Goal: Information Seeking & Learning: Check status

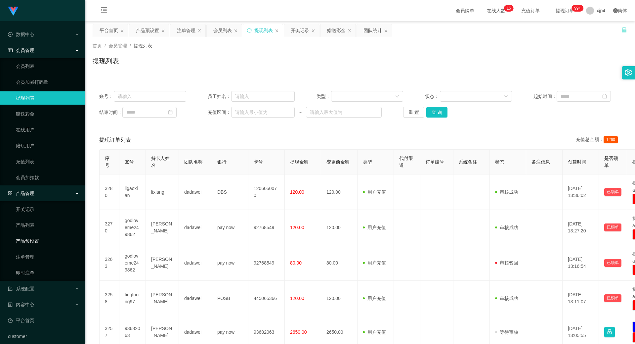
click at [36, 241] on link "产品预设置" at bounding box center [48, 240] width 64 height 13
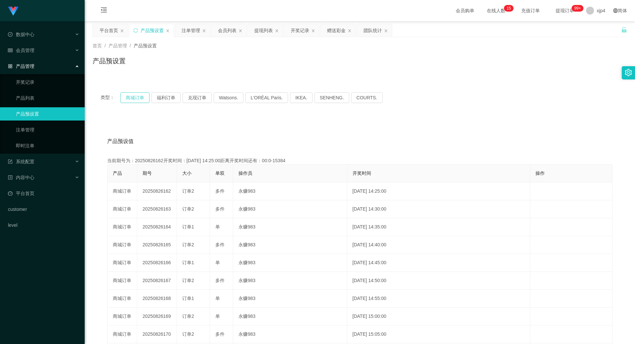
click at [134, 97] on button "商城订单" at bounding box center [134, 97] width 29 height 11
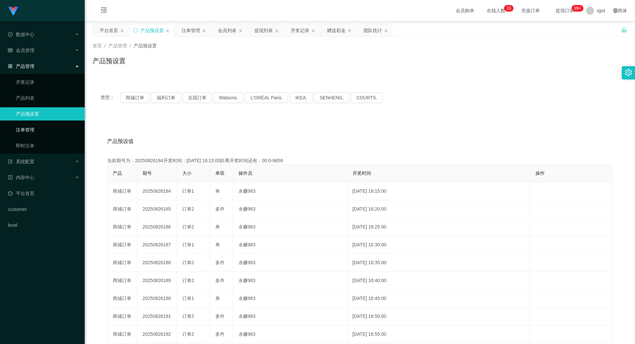
click at [35, 132] on link "注单管理" at bounding box center [48, 129] width 64 height 13
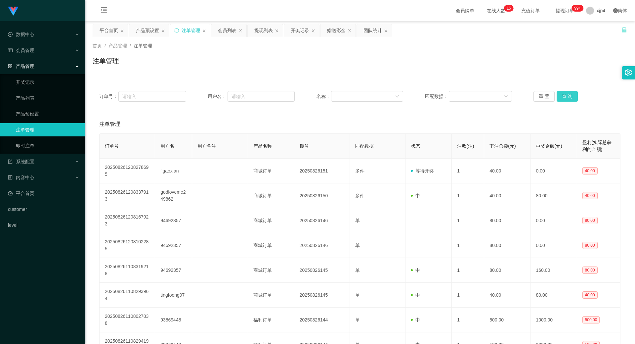
click at [564, 98] on button "查 询" at bounding box center [567, 96] width 21 height 11
click at [563, 98] on button "查 询" at bounding box center [567, 96] width 21 height 11
click at [563, 98] on div "重 置 查 询" at bounding box center [577, 96] width 87 height 11
click at [563, 98] on button "查 询" at bounding box center [567, 96] width 21 height 11
click at [563, 98] on div "重 置 查 询" at bounding box center [577, 96] width 87 height 11
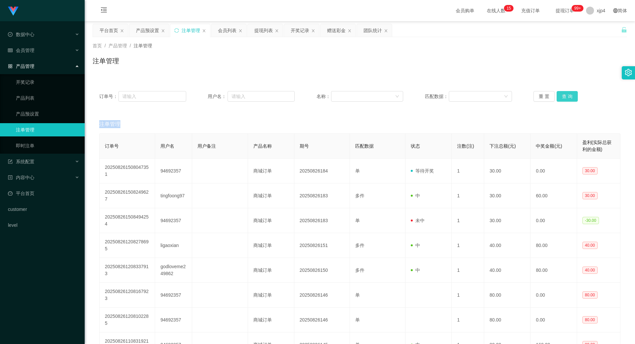
click at [563, 98] on button "查 询" at bounding box center [567, 96] width 21 height 11
click at [563, 98] on div "重 置 查 询" at bounding box center [577, 96] width 87 height 11
click at [563, 98] on button "查 询" at bounding box center [567, 96] width 21 height 11
click at [563, 98] on div "重 置 查 询" at bounding box center [577, 96] width 87 height 11
click at [563, 98] on button "查 询" at bounding box center [567, 96] width 21 height 11
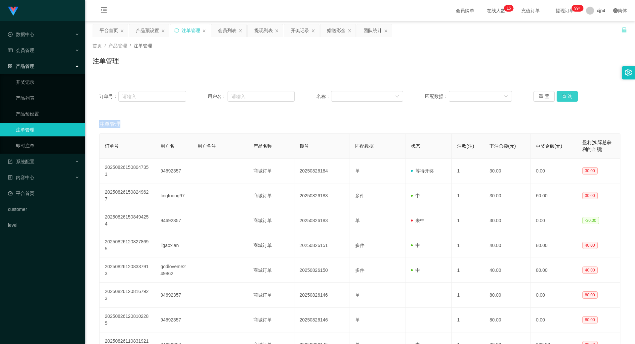
click at [563, 98] on div "重 置 查 询" at bounding box center [577, 96] width 87 height 11
click at [563, 98] on button "查 询" at bounding box center [567, 96] width 21 height 11
click at [563, 98] on div "重 置 查 询" at bounding box center [577, 96] width 87 height 11
click at [563, 98] on button "查 询" at bounding box center [567, 96] width 21 height 11
click at [563, 98] on div "重 置 查 询" at bounding box center [577, 96] width 87 height 11
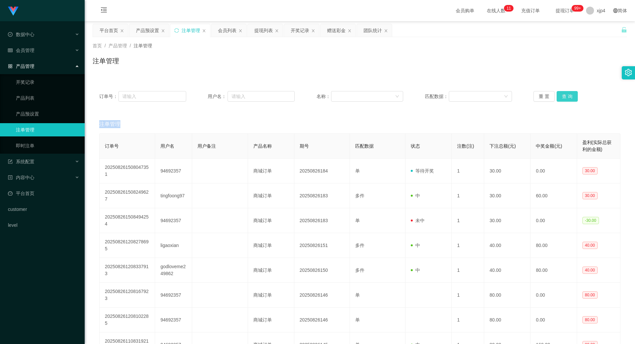
click at [563, 98] on button "查 询" at bounding box center [567, 96] width 21 height 11
click at [563, 98] on div "重 置 查 询" at bounding box center [577, 96] width 87 height 11
click at [563, 98] on button "查 询" at bounding box center [567, 96] width 21 height 11
click at [46, 115] on link "产品预设置" at bounding box center [48, 113] width 64 height 13
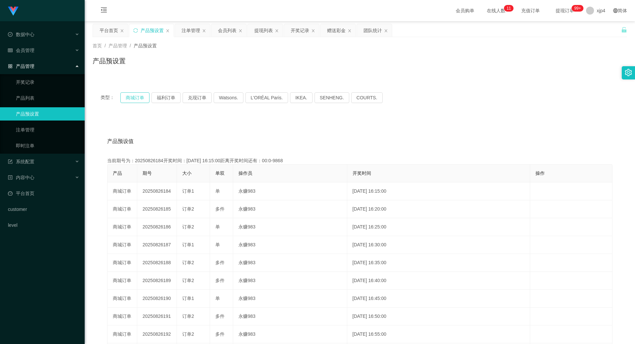
click at [136, 99] on button "商城订单" at bounding box center [134, 97] width 29 height 11
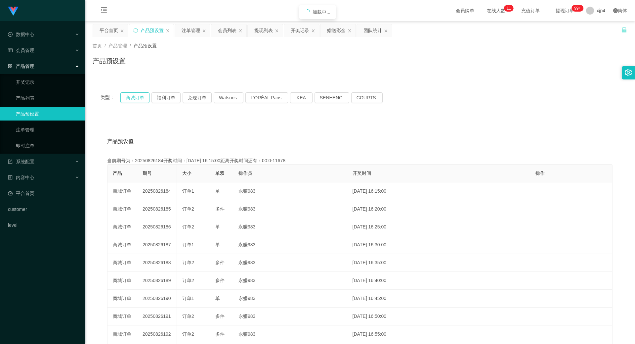
click at [136, 99] on button "商城订单" at bounding box center [134, 97] width 29 height 11
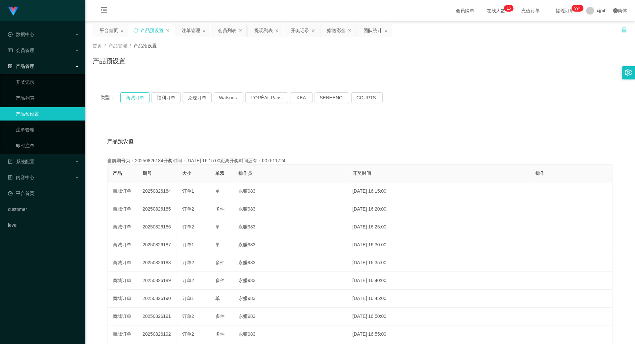
click at [140, 98] on button "商城订单" at bounding box center [134, 97] width 29 height 11
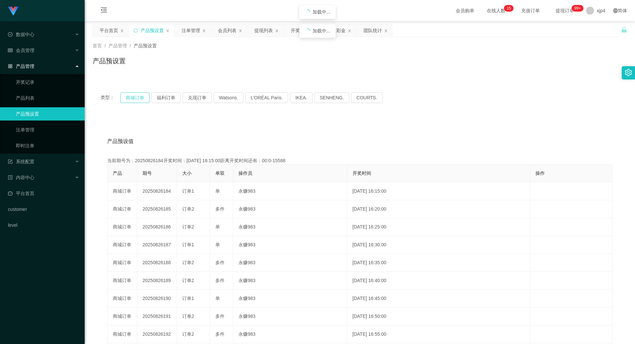
click at [140, 98] on button "商城订单" at bounding box center [134, 97] width 29 height 11
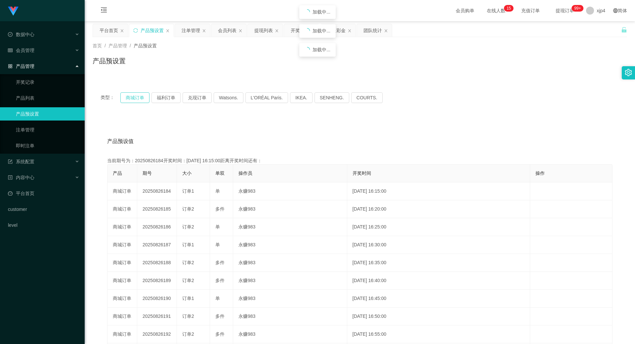
click at [140, 98] on button "商城订单" at bounding box center [134, 97] width 29 height 11
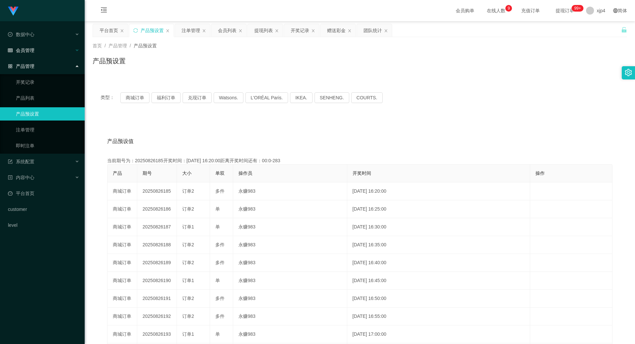
click at [36, 47] on div "会员管理" at bounding box center [42, 50] width 85 height 13
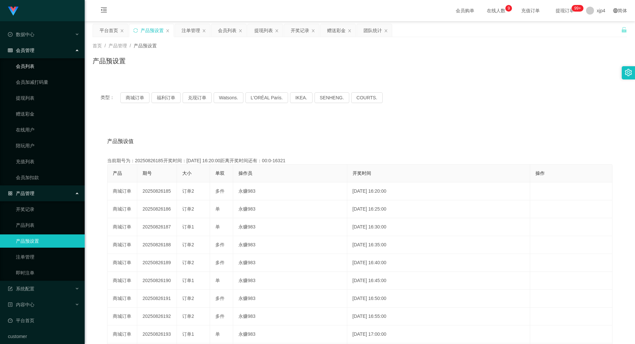
click at [31, 62] on link "会员列表" at bounding box center [48, 66] width 64 height 13
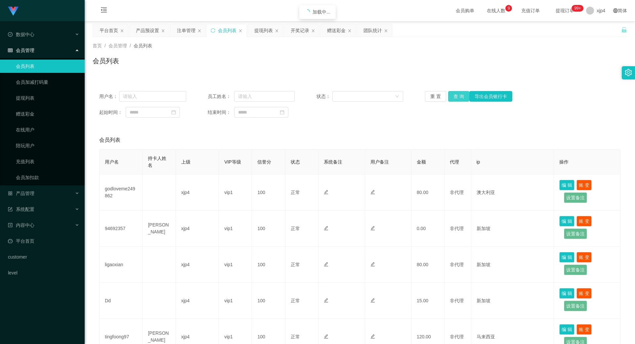
click at [451, 98] on button "查 询" at bounding box center [458, 96] width 21 height 11
click at [32, 189] on div "产品管理" at bounding box center [42, 193] width 85 height 13
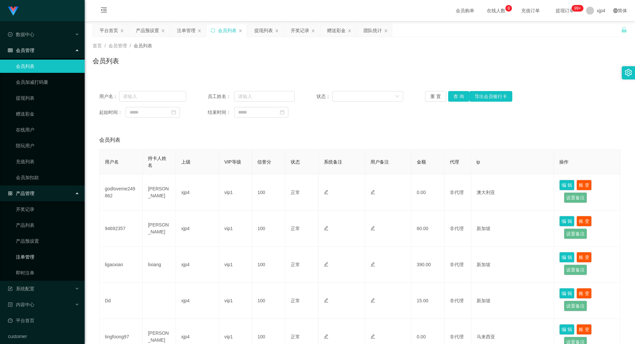
click at [26, 253] on link "注单管理" at bounding box center [48, 256] width 64 height 13
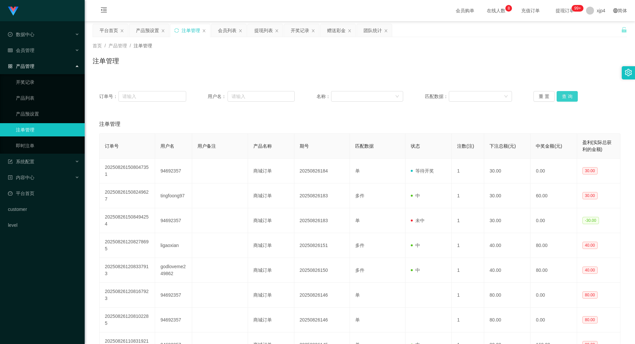
click at [565, 99] on button "查 询" at bounding box center [567, 96] width 21 height 11
click at [565, 99] on button "查 询" at bounding box center [571, 96] width 28 height 11
click at [565, 99] on div "重 置 查 询" at bounding box center [577, 96] width 87 height 11
click at [35, 51] on div "会员管理" at bounding box center [42, 50] width 85 height 13
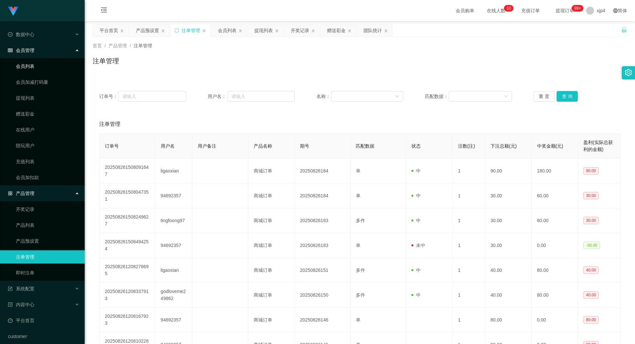
click at [32, 64] on link "会员列表" at bounding box center [48, 66] width 64 height 13
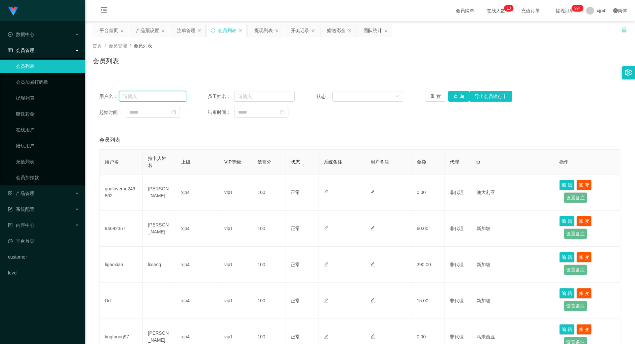
click at [156, 97] on input "text" at bounding box center [152, 96] width 67 height 11
paste input "94692357"
type input "94692357"
click at [456, 96] on button "查 询" at bounding box center [458, 96] width 21 height 11
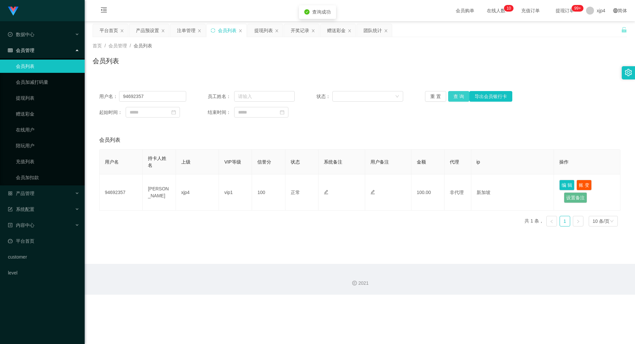
click at [456, 96] on button "查 询" at bounding box center [458, 96] width 21 height 11
click at [456, 96] on div "重 置 查 询 导出会员银行卡" at bounding box center [468, 96] width 87 height 11
click at [456, 96] on button "查 询" at bounding box center [462, 96] width 28 height 11
click at [456, 96] on div "重 置 查 询 导出会员银行卡" at bounding box center [468, 96] width 87 height 11
click at [456, 96] on button "查 询" at bounding box center [458, 96] width 21 height 11
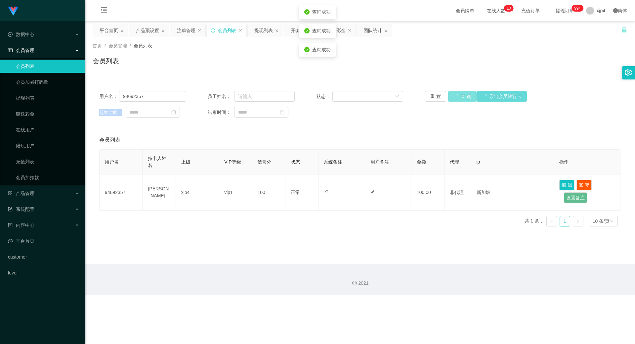
click at [456, 96] on div "重 置 查 询 导出会员银行卡" at bounding box center [468, 96] width 87 height 11
click at [456, 96] on button "查 询" at bounding box center [458, 96] width 21 height 11
click at [456, 96] on div "重 置 查 询 导出会员银行卡" at bounding box center [468, 96] width 87 height 11
click at [456, 96] on button "查 询" at bounding box center [458, 96] width 21 height 11
click at [456, 96] on div "重 置 查 询 导出会员银行卡" at bounding box center [468, 96] width 87 height 11
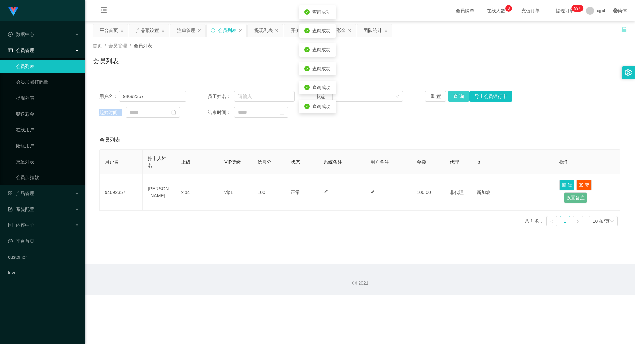
click at [456, 96] on button "查 询" at bounding box center [458, 96] width 21 height 11
click at [456, 96] on div "重 置 查 询 导出会员银行卡" at bounding box center [468, 96] width 87 height 11
click at [458, 101] on button "查 询" at bounding box center [458, 96] width 21 height 11
click at [458, 101] on div "重 置 查 询 导出会员银行卡" at bounding box center [468, 96] width 87 height 11
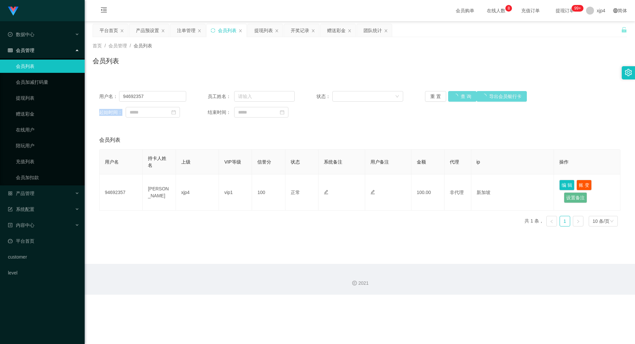
click at [458, 101] on div "重 置 查 询 导出会员银行卡" at bounding box center [468, 96] width 87 height 11
click at [458, 101] on button "查 询" at bounding box center [462, 96] width 28 height 11
click at [458, 101] on div "重 置 查 询 导出会员银行卡" at bounding box center [468, 96] width 87 height 11
drag, startPoint x: 458, startPoint y: 101, endPoint x: 238, endPoint y: 129, distance: 222.1
click at [458, 101] on div "重 置 查 询 导出会员银行卡" at bounding box center [468, 96] width 87 height 11
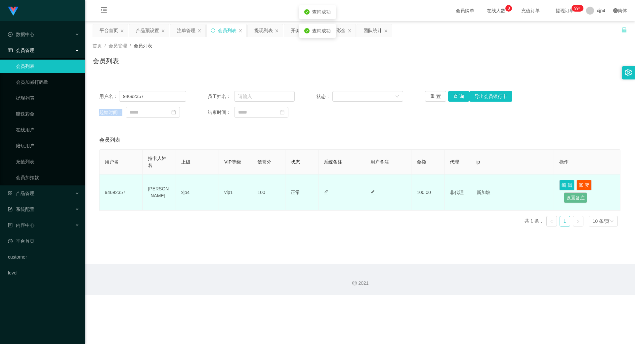
click at [114, 193] on td "94692357" at bounding box center [121, 192] width 43 height 36
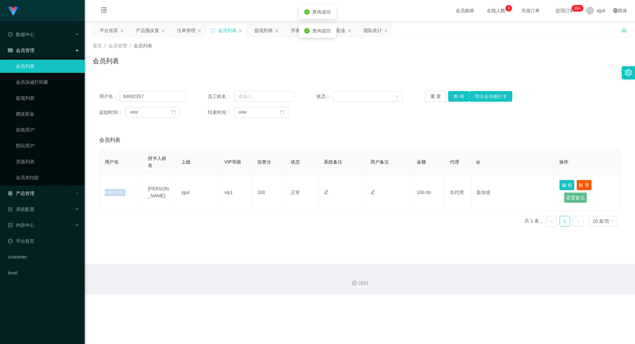
copy td "94692357"
click at [454, 97] on button "查 询" at bounding box center [458, 96] width 21 height 11
click at [454, 97] on div "重 置 查 询 导出会员银行卡" at bounding box center [468, 96] width 87 height 11
click at [454, 97] on button "查 询" at bounding box center [462, 96] width 28 height 11
click at [454, 97] on div "重 置 查 询 导出会员银行卡" at bounding box center [468, 96] width 87 height 11
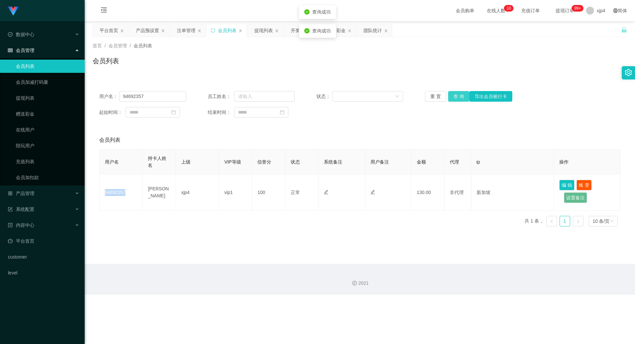
click at [454, 97] on button "查 询" at bounding box center [458, 96] width 21 height 11
click at [454, 97] on div "重 置 查 询 导出会员银行卡" at bounding box center [468, 96] width 87 height 11
click at [454, 97] on button "查 询" at bounding box center [462, 96] width 28 height 11
click at [454, 97] on div "重 置 查 询 导出会员银行卡" at bounding box center [468, 96] width 87 height 11
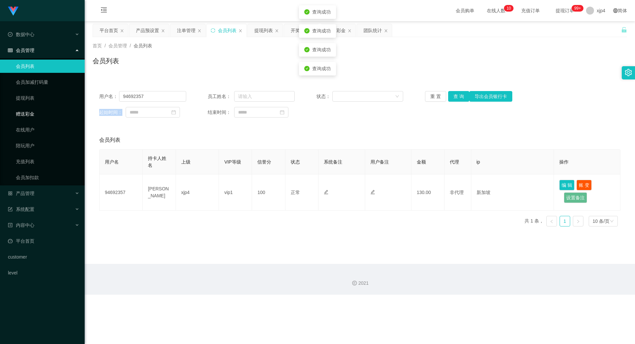
click at [29, 104] on link "提现列表" at bounding box center [48, 97] width 64 height 13
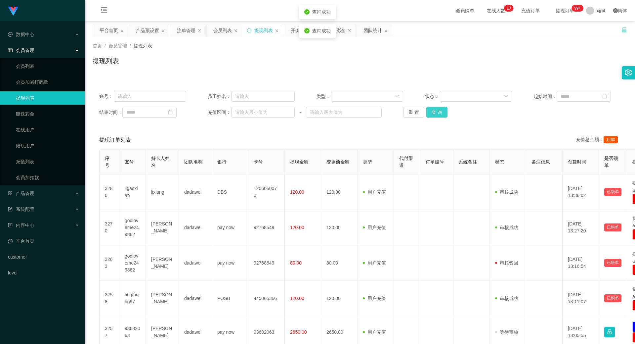
click at [430, 113] on button "查 询" at bounding box center [437, 112] width 21 height 11
click at [430, 113] on div "重 置 查 询" at bounding box center [446, 112] width 87 height 11
click at [430, 113] on button "查 询" at bounding box center [441, 112] width 28 height 11
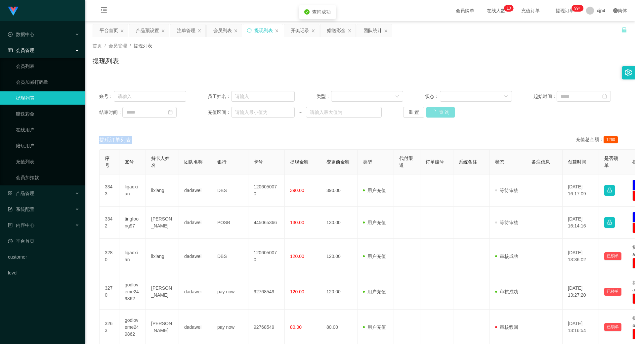
click at [430, 113] on div "重 置 查 询" at bounding box center [446, 112] width 87 height 11
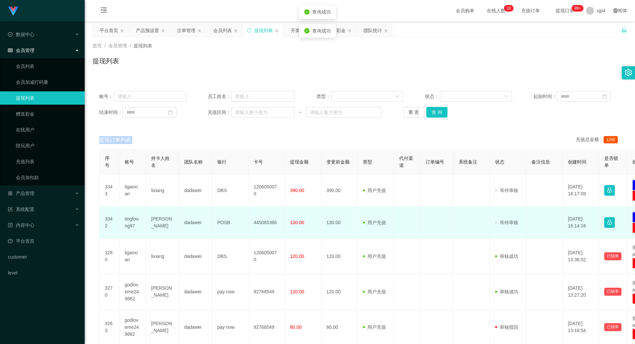
click at [129, 220] on td "tingfoong97" at bounding box center [132, 222] width 26 height 32
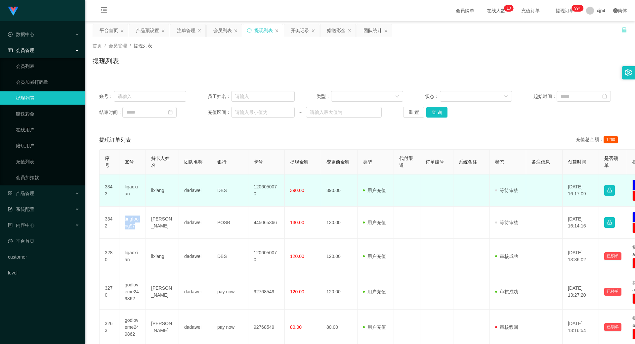
click at [128, 188] on td "ligaoxian" at bounding box center [132, 190] width 26 height 32
drag, startPoint x: 128, startPoint y: 188, endPoint x: 115, endPoint y: 182, distance: 14.5
click at [128, 188] on td "ligaoxian" at bounding box center [132, 190] width 26 height 32
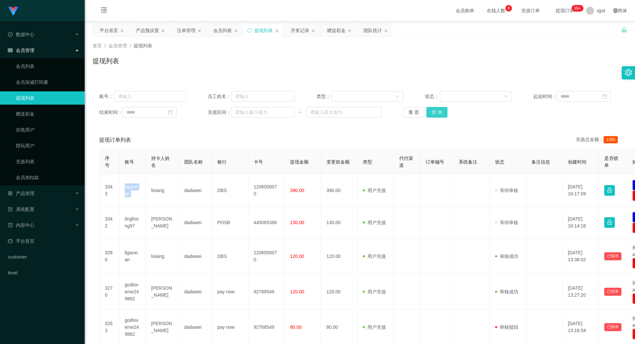
click at [438, 112] on button "查 询" at bounding box center [437, 112] width 21 height 11
click at [438, 112] on div "重 置 查 询" at bounding box center [446, 112] width 87 height 11
click at [438, 112] on button "查 询" at bounding box center [441, 112] width 28 height 11
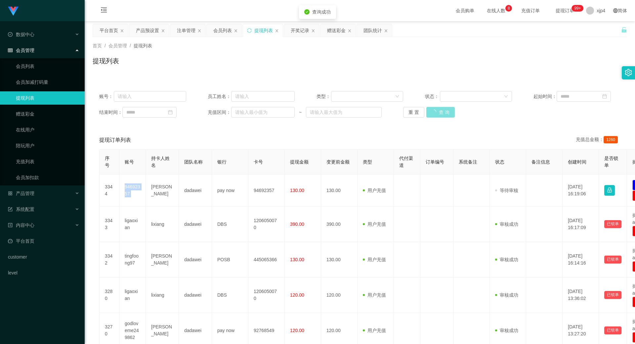
click at [438, 112] on div "重 置 查 询" at bounding box center [446, 112] width 87 height 11
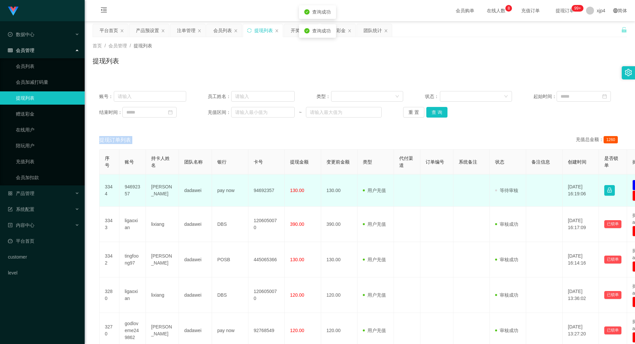
click at [131, 188] on td "94692357" at bounding box center [132, 190] width 26 height 32
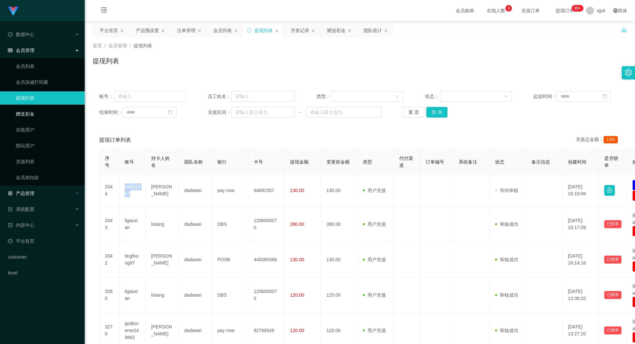
click at [30, 190] on div "产品管理" at bounding box center [42, 193] width 85 height 13
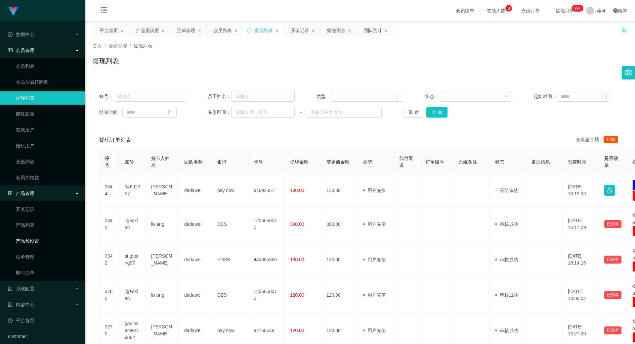
click at [34, 242] on link "产品预设置" at bounding box center [48, 240] width 64 height 13
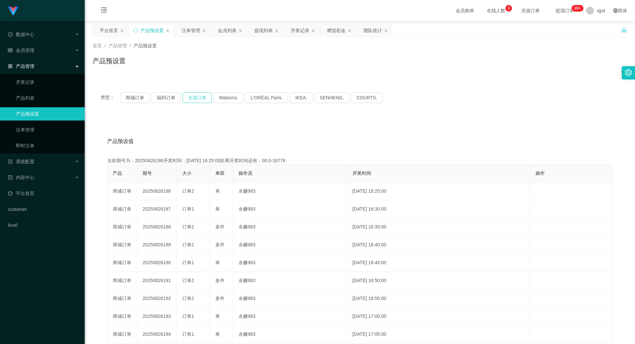
click at [196, 99] on button "兑现订单" at bounding box center [197, 97] width 29 height 11
click at [193, 96] on button "兑现订单" at bounding box center [197, 97] width 29 height 11
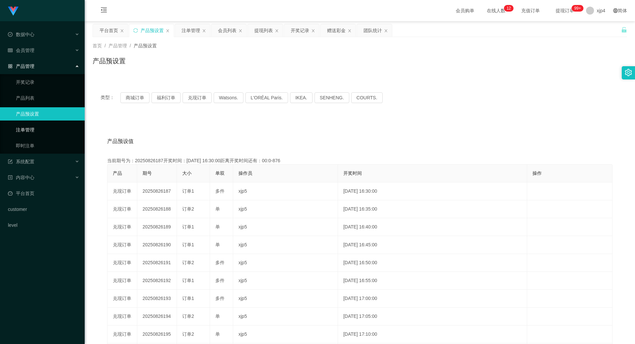
click at [33, 124] on link "注单管理" at bounding box center [48, 129] width 64 height 13
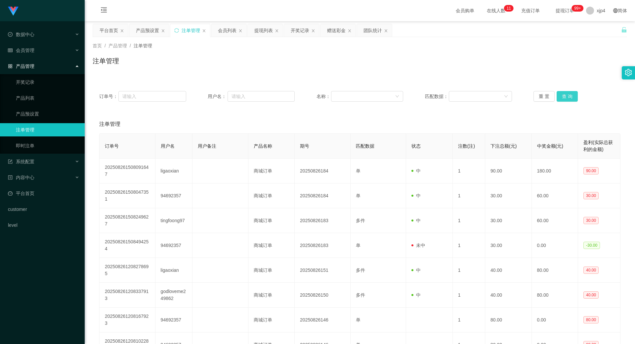
click at [561, 98] on button "查 询" at bounding box center [567, 96] width 21 height 11
click at [561, 98] on div "重 置 查 询" at bounding box center [577, 96] width 87 height 11
click at [561, 98] on button "查 询" at bounding box center [571, 96] width 28 height 11
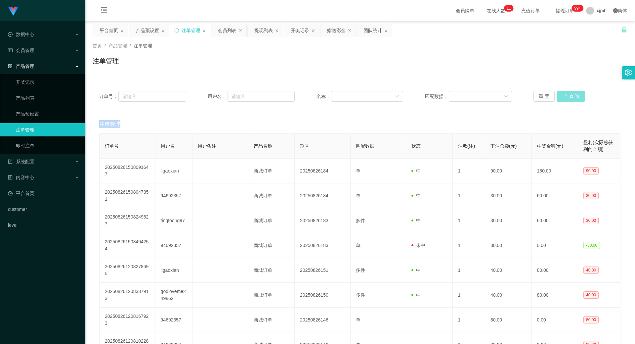
click at [561, 98] on div "重 置 查 询" at bounding box center [577, 96] width 87 height 11
click at [561, 98] on button "查 询" at bounding box center [571, 96] width 28 height 11
click at [561, 98] on div "重 置 查 询" at bounding box center [577, 96] width 87 height 11
click at [561, 98] on button "查 询" at bounding box center [567, 96] width 21 height 11
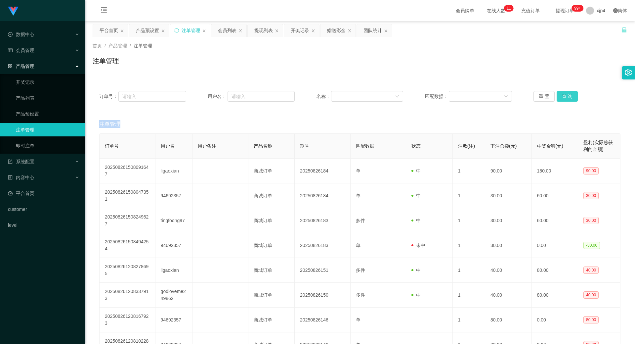
click at [561, 98] on div "重 置 查 询" at bounding box center [577, 96] width 87 height 11
click at [561, 98] on button "查 询" at bounding box center [571, 96] width 28 height 11
click at [572, 97] on button "查 询" at bounding box center [567, 96] width 21 height 11
click at [572, 97] on div "重 置 查 询" at bounding box center [577, 96] width 87 height 11
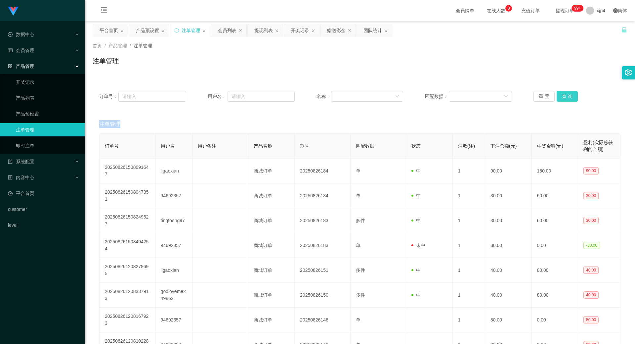
click at [572, 97] on div "重 置 查 询" at bounding box center [577, 96] width 87 height 11
click at [572, 97] on button "查 询" at bounding box center [571, 96] width 28 height 11
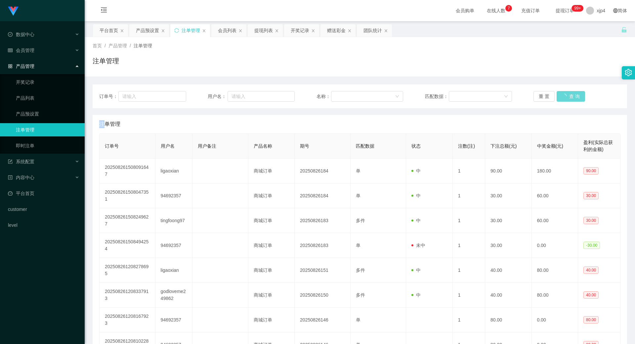
click at [572, 97] on div "重 置 查 询" at bounding box center [577, 96] width 87 height 11
drag, startPoint x: 0, startPoint y: 0, endPoint x: 572, endPoint y: 97, distance: 580.1
click at [572, 97] on button "查 询" at bounding box center [567, 96] width 21 height 11
click at [572, 97] on div "重 置 查 询" at bounding box center [577, 96] width 87 height 11
click at [572, 97] on button "查 询" at bounding box center [567, 96] width 21 height 11
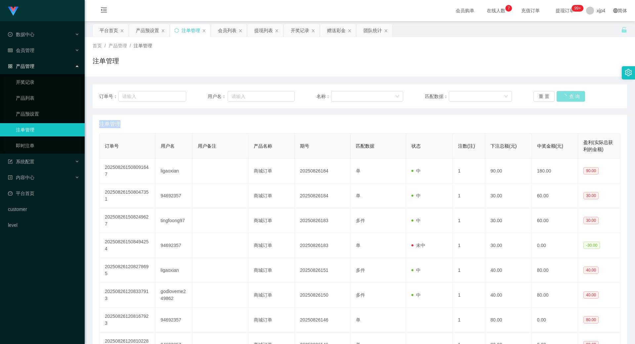
click at [572, 97] on div "重 置 查 询" at bounding box center [577, 96] width 87 height 11
click at [572, 97] on button "查 询" at bounding box center [567, 96] width 21 height 11
click at [563, 97] on button "查 询" at bounding box center [567, 96] width 21 height 11
click at [563, 97] on div "重 置 查 询" at bounding box center [577, 96] width 87 height 11
click at [563, 97] on button "查 询" at bounding box center [567, 96] width 21 height 11
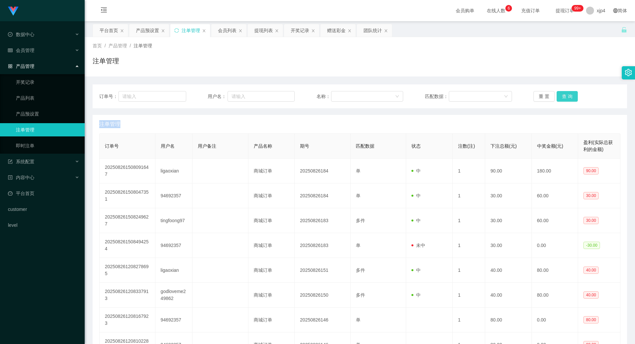
click at [563, 97] on div "重 置 查 询" at bounding box center [577, 96] width 87 height 11
click at [563, 97] on button "查 询" at bounding box center [567, 96] width 21 height 11
click at [559, 92] on button "查 询" at bounding box center [567, 96] width 21 height 11
click at [559, 92] on div "重 置 查 询" at bounding box center [577, 96] width 87 height 11
click at [559, 92] on button "查 询" at bounding box center [567, 96] width 21 height 11
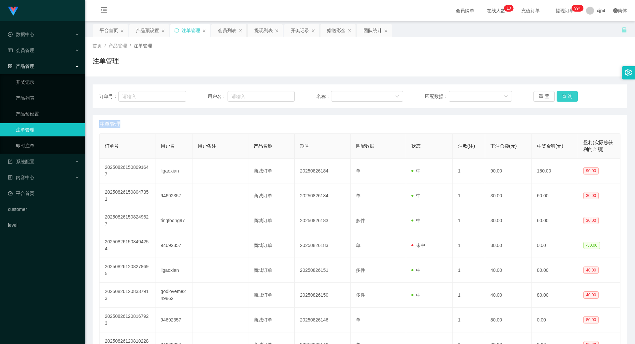
click at [559, 92] on div "重 置 查 询" at bounding box center [577, 96] width 87 height 11
click at [559, 92] on button "查 询" at bounding box center [567, 96] width 21 height 11
click at [559, 92] on div "重 置 查 询" at bounding box center [577, 96] width 87 height 11
click at [559, 92] on button "查 询" at bounding box center [567, 96] width 21 height 11
click at [561, 94] on button "查 询" at bounding box center [567, 96] width 21 height 11
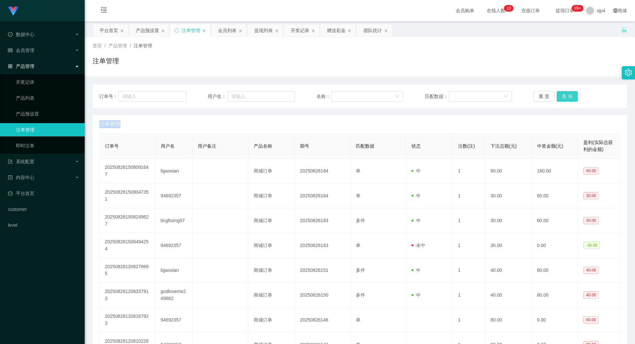
click at [561, 94] on div "重 置 查 询" at bounding box center [577, 96] width 87 height 11
click at [561, 94] on button "查 询" at bounding box center [567, 96] width 21 height 11
click at [561, 94] on div "重 置 查 询" at bounding box center [577, 96] width 87 height 11
click at [561, 94] on button "查 询" at bounding box center [567, 96] width 21 height 11
click at [561, 94] on div "重 置 查 询" at bounding box center [577, 96] width 87 height 11
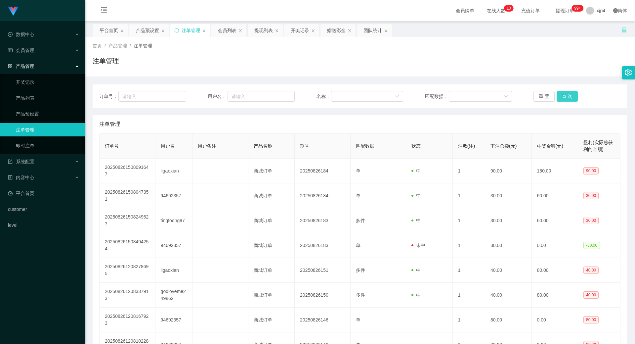
click at [566, 99] on button "查 询" at bounding box center [567, 96] width 21 height 11
click at [566, 99] on div "重 置 查 询" at bounding box center [577, 96] width 87 height 11
click at [566, 99] on button "查 询" at bounding box center [567, 96] width 21 height 11
click at [566, 99] on div "重 置 查 询" at bounding box center [577, 96] width 87 height 11
click at [560, 97] on button "查 询" at bounding box center [567, 96] width 21 height 11
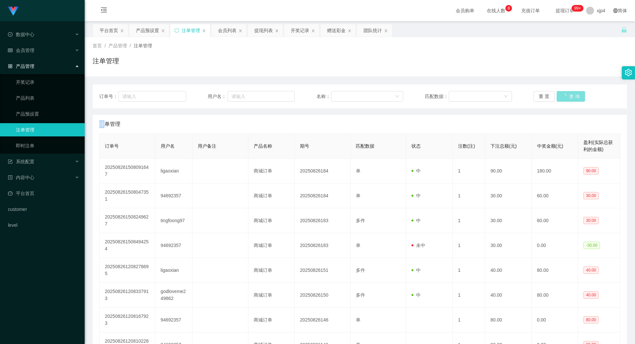
click at [560, 97] on div "重 置 查 询" at bounding box center [577, 96] width 87 height 11
click at [560, 97] on button "查 询" at bounding box center [567, 96] width 21 height 11
click at [560, 97] on div "重 置 查 询" at bounding box center [577, 96] width 87 height 11
click at [560, 97] on button "查 询" at bounding box center [567, 96] width 21 height 11
click at [560, 97] on div "重 置 查 询" at bounding box center [577, 96] width 87 height 11
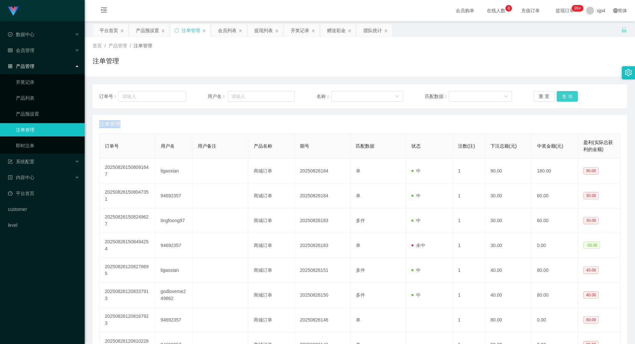
click at [560, 97] on button "查 询" at bounding box center [567, 96] width 21 height 11
click at [560, 97] on div "重 置 查 询" at bounding box center [577, 96] width 87 height 11
click at [565, 92] on button "查 询" at bounding box center [567, 96] width 21 height 11
click at [565, 92] on div "重 置 查 询" at bounding box center [577, 96] width 87 height 11
click at [565, 92] on button "查 询" at bounding box center [571, 96] width 28 height 11
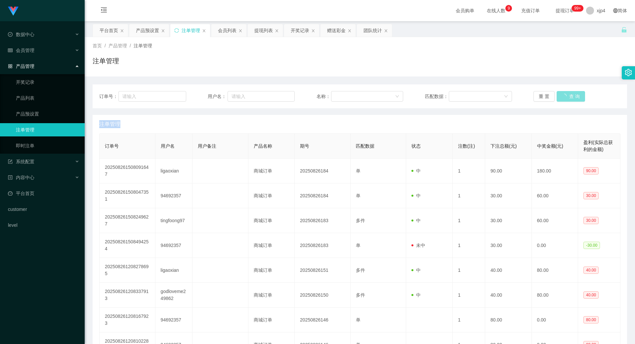
click at [565, 92] on div "重 置 查 询" at bounding box center [577, 96] width 87 height 11
click at [565, 92] on button "查 询" at bounding box center [567, 96] width 21 height 11
click at [565, 92] on div "重 置 查 询" at bounding box center [577, 96] width 87 height 11
click at [597, 27] on span "退出登录" at bounding box center [597, 28] width 19 height 5
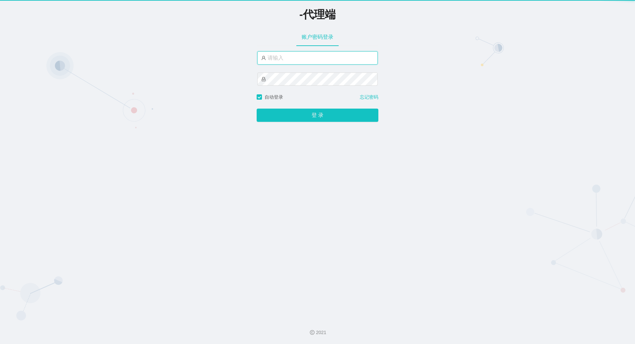
type input "xjp4"
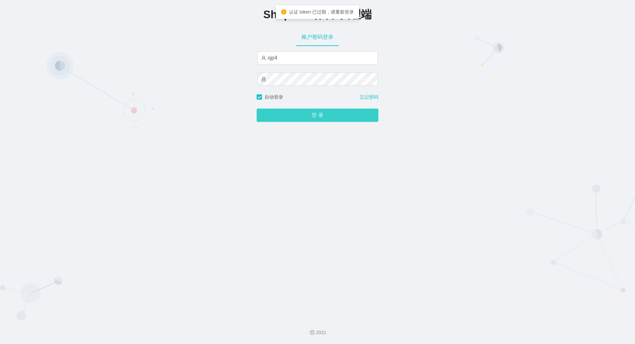
click at [313, 113] on button "登 录" at bounding box center [318, 115] width 122 height 13
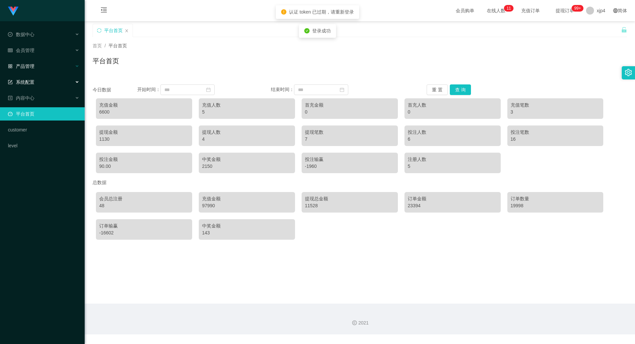
click at [39, 65] on div "产品管理" at bounding box center [42, 66] width 85 height 13
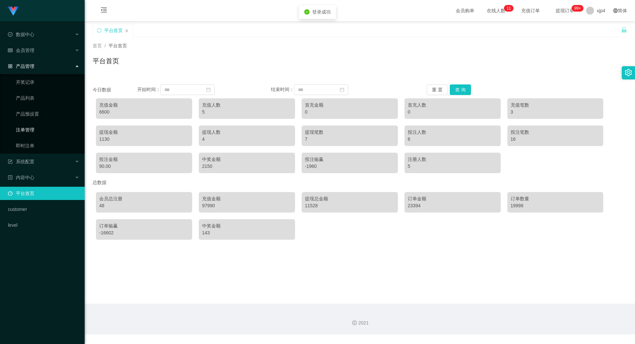
click at [31, 127] on link "注单管理" at bounding box center [48, 129] width 64 height 13
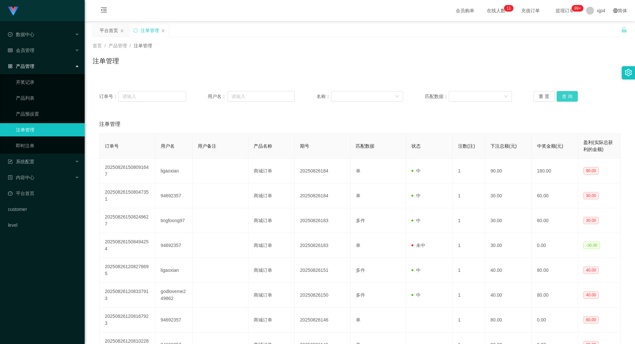
click at [564, 100] on button "查 询" at bounding box center [567, 96] width 21 height 11
click at [567, 97] on button "查 询" at bounding box center [567, 96] width 21 height 11
click at [567, 97] on div "重 置 查 询" at bounding box center [577, 96] width 87 height 11
click at [567, 97] on button "查 询" at bounding box center [567, 96] width 21 height 11
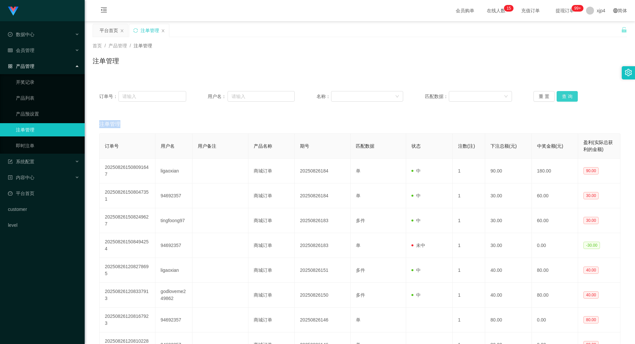
click at [567, 97] on div "重 置 查 询" at bounding box center [577, 96] width 87 height 11
click at [567, 97] on button "查 询" at bounding box center [567, 96] width 21 height 11
click at [567, 97] on div "重 置 查 询" at bounding box center [577, 96] width 87 height 11
click at [567, 97] on button "查 询" at bounding box center [571, 96] width 28 height 11
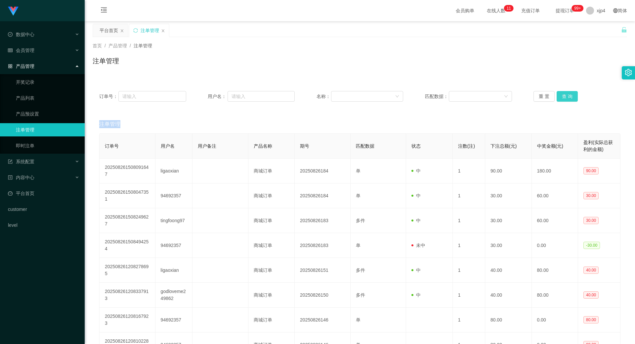
click at [570, 91] on button "查 询" at bounding box center [567, 96] width 21 height 11
click at [570, 91] on div "重 置 查 询" at bounding box center [577, 96] width 87 height 11
click at [570, 91] on button "查 询" at bounding box center [567, 96] width 21 height 11
click at [570, 91] on div "重 置 查 询" at bounding box center [577, 96] width 87 height 11
click at [570, 91] on button "查 询" at bounding box center [567, 96] width 21 height 11
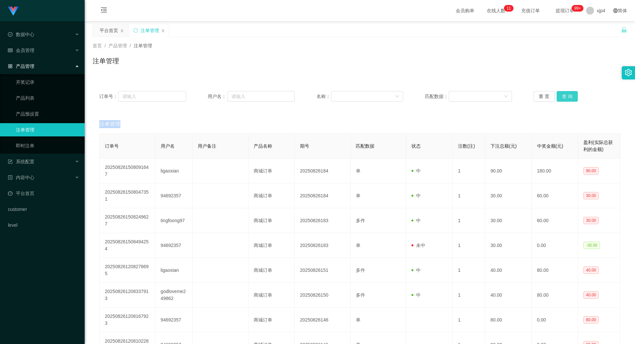
click at [570, 91] on div "重 置 查 询" at bounding box center [577, 96] width 87 height 11
click at [570, 91] on button "查 询" at bounding box center [567, 96] width 21 height 11
click at [33, 46] on div "会员管理" at bounding box center [42, 50] width 85 height 13
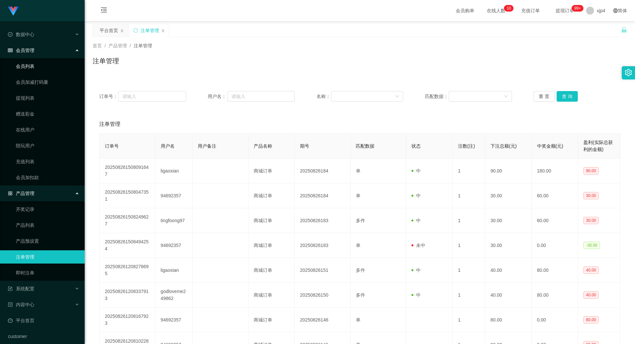
click at [33, 63] on link "会员列表" at bounding box center [48, 66] width 64 height 13
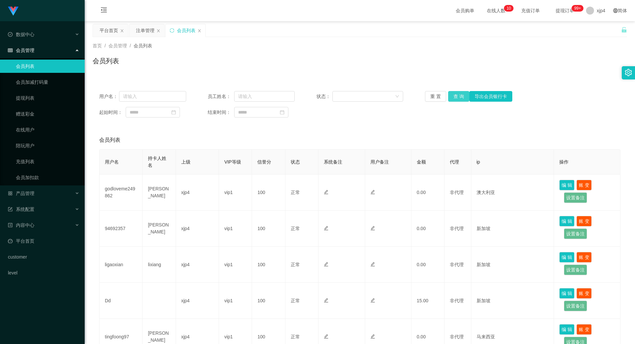
click at [455, 95] on button "查 询" at bounding box center [458, 96] width 21 height 11
click at [455, 95] on div "重 置 查 询 导出会员银行卡" at bounding box center [468, 96] width 87 height 11
click at [455, 95] on button "查 询" at bounding box center [458, 96] width 21 height 11
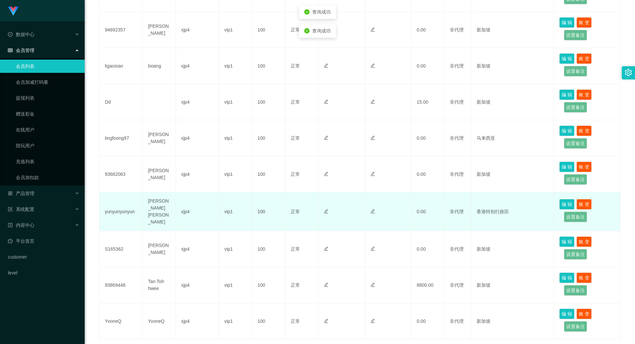
scroll to position [243, 0]
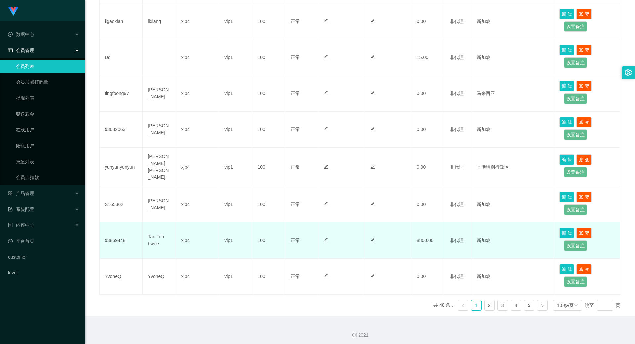
click at [155, 236] on td "Tan Toh hwee" at bounding box center [159, 240] width 33 height 36
click at [112, 236] on td "93869448" at bounding box center [121, 240] width 43 height 36
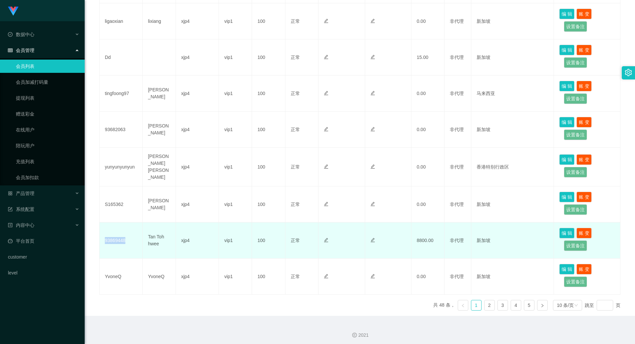
copy td "93869448"
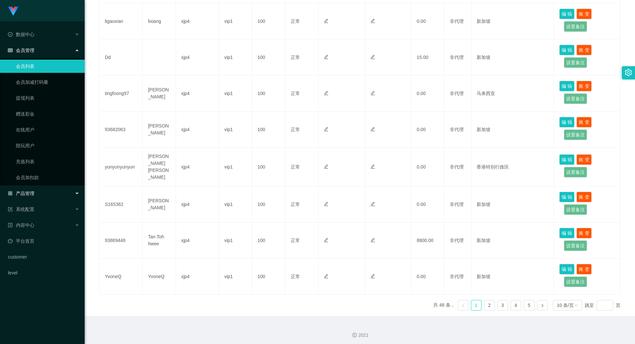
click at [29, 194] on span "产品管理" at bounding box center [21, 193] width 26 height 5
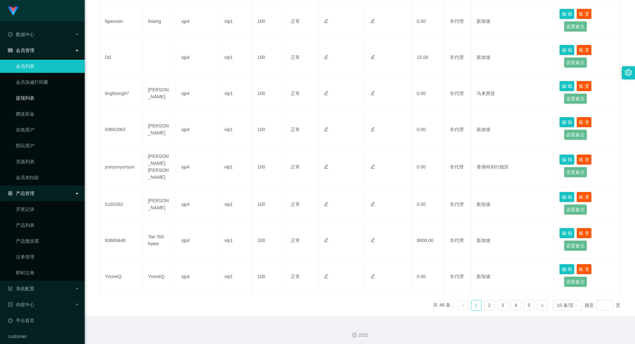
click at [33, 95] on link "提现列表" at bounding box center [48, 97] width 64 height 13
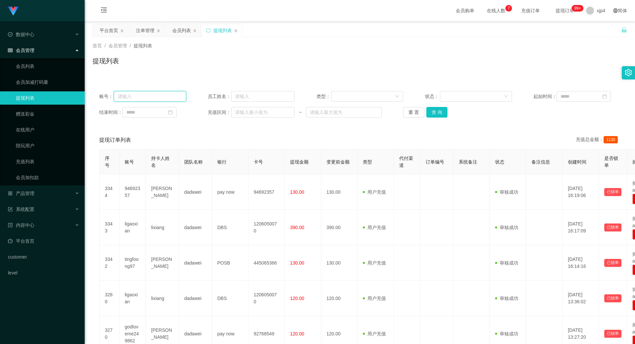
click at [145, 97] on input "text" at bounding box center [150, 96] width 72 height 11
paste input "93869448"
type input "93869448"
click at [429, 112] on button "查 询" at bounding box center [437, 112] width 21 height 11
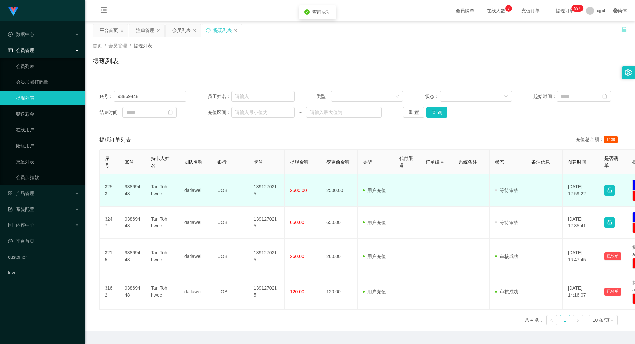
click at [133, 188] on td "93869448" at bounding box center [132, 190] width 26 height 32
copy td "93869448"
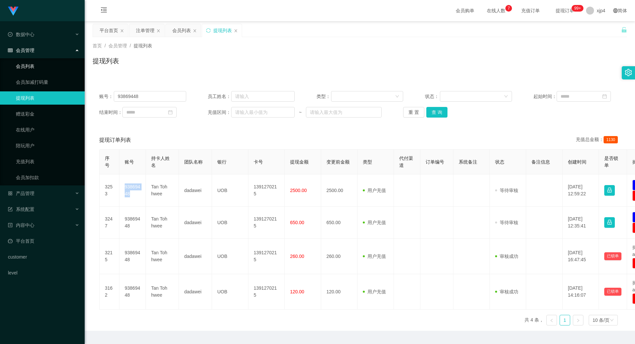
click at [34, 67] on link "会员列表" at bounding box center [48, 66] width 64 height 13
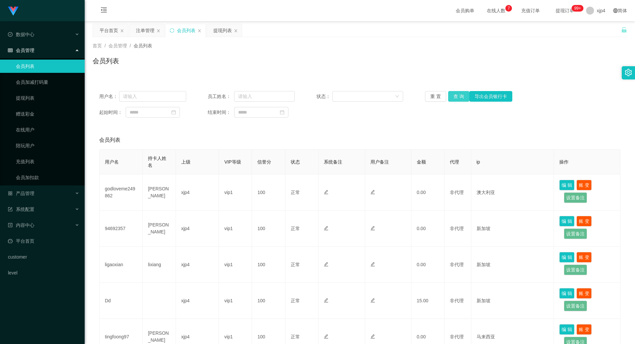
click at [457, 95] on button "查 询" at bounding box center [458, 96] width 21 height 11
click at [457, 95] on div "重 置 查 询 导出会员银行卡" at bounding box center [468, 96] width 87 height 11
click at [457, 95] on button "查 询" at bounding box center [458, 96] width 21 height 11
click at [457, 95] on div "重 置 查 询 导出会员银行卡" at bounding box center [468, 96] width 87 height 11
click at [457, 95] on button "查 询" at bounding box center [458, 96] width 21 height 11
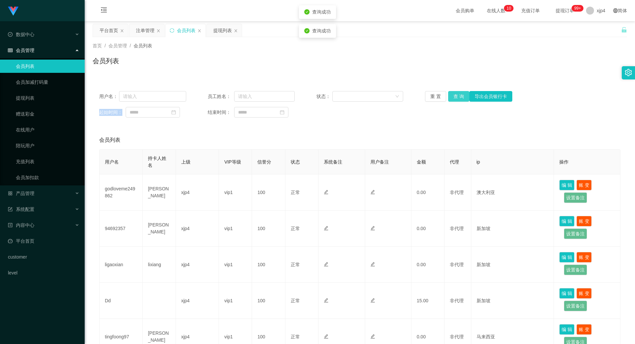
click at [457, 95] on div "重 置 查 询 导出会员银行卡" at bounding box center [468, 96] width 87 height 11
click at [457, 95] on button "查 询" at bounding box center [458, 96] width 21 height 11
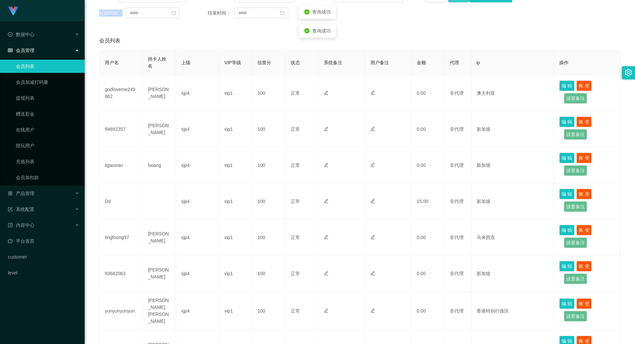
scroll to position [33, 0]
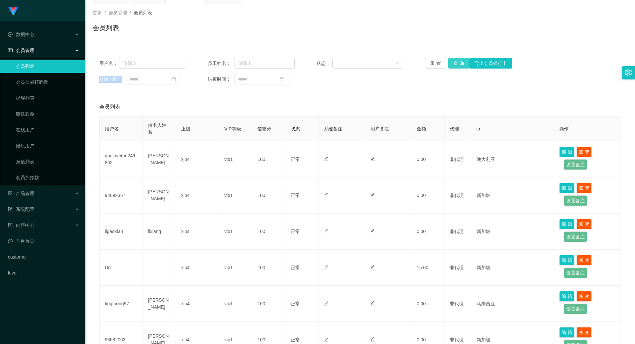
click at [456, 62] on button "查 询" at bounding box center [458, 63] width 21 height 11
click at [456, 62] on div "重 置 查 询 导出会员银行卡" at bounding box center [468, 63] width 87 height 11
click at [456, 62] on button "查 询" at bounding box center [458, 63] width 21 height 11
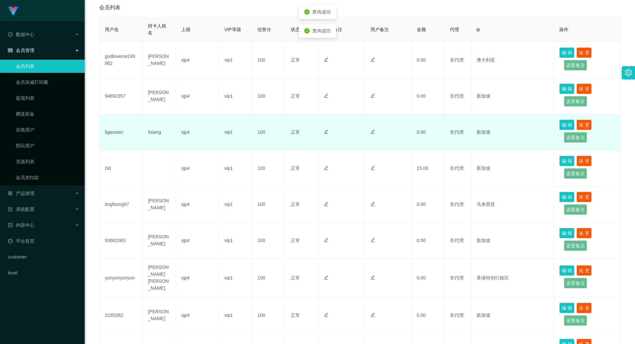
scroll to position [66, 0]
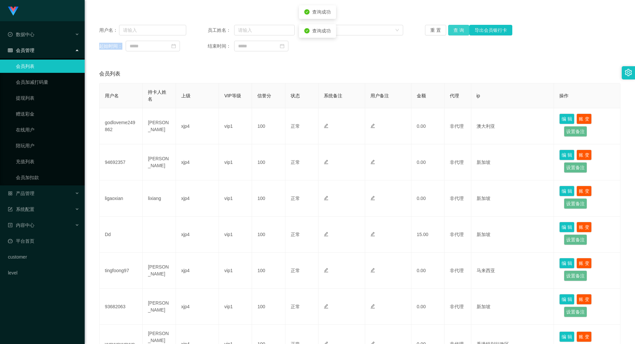
click at [457, 29] on button "查 询" at bounding box center [458, 30] width 21 height 11
click at [457, 29] on div "重 置 查 询 导出会员银行卡" at bounding box center [468, 30] width 87 height 11
click at [457, 29] on button "查 询" at bounding box center [458, 30] width 21 height 11
click at [457, 29] on button "查 询" at bounding box center [462, 30] width 28 height 11
click at [461, 30] on button "查 询" at bounding box center [458, 30] width 21 height 11
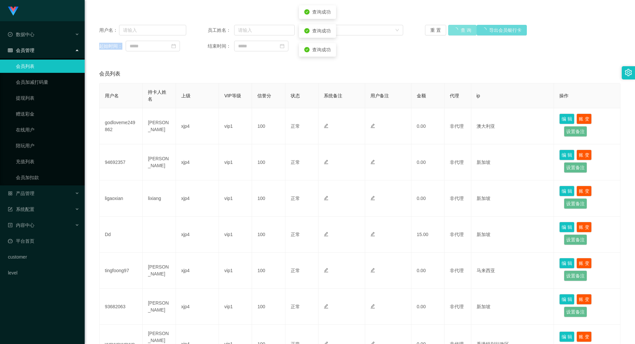
click at [461, 30] on div "重 置 查 询 导出会员银行卡" at bounding box center [468, 30] width 87 height 11
click at [461, 30] on button "查 询" at bounding box center [458, 30] width 21 height 11
click at [461, 30] on div "重 置 查 询 导出会员银行卡" at bounding box center [468, 30] width 87 height 11
click at [461, 30] on button "查 询" at bounding box center [458, 30] width 21 height 11
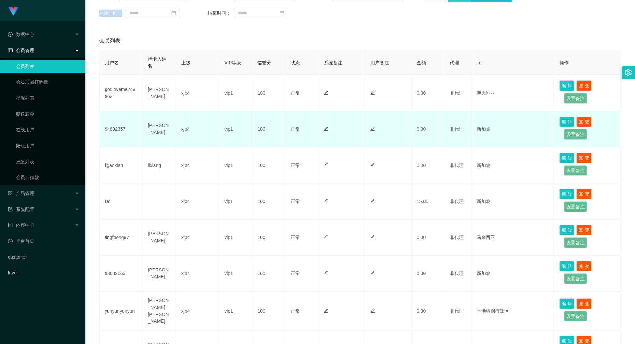
scroll to position [0, 0]
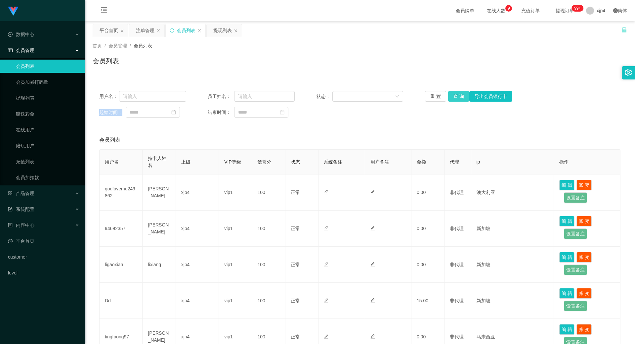
click at [452, 99] on button "查 询" at bounding box center [458, 96] width 21 height 11
click at [452, 99] on div "重 置 查 询 导出会员银行卡" at bounding box center [468, 96] width 87 height 11
click at [452, 99] on button "查 询" at bounding box center [458, 96] width 21 height 11
click at [452, 99] on div "重 置 查 询 导出会员银行卡" at bounding box center [468, 96] width 87 height 11
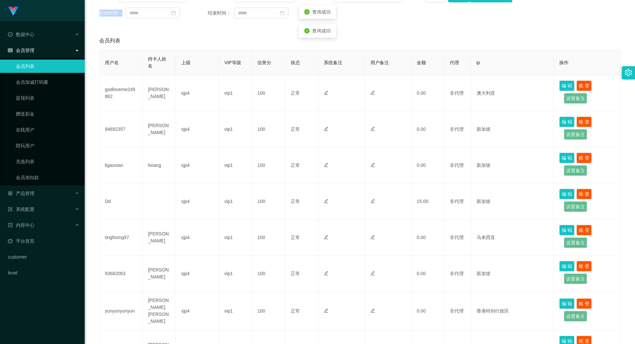
scroll to position [199, 0]
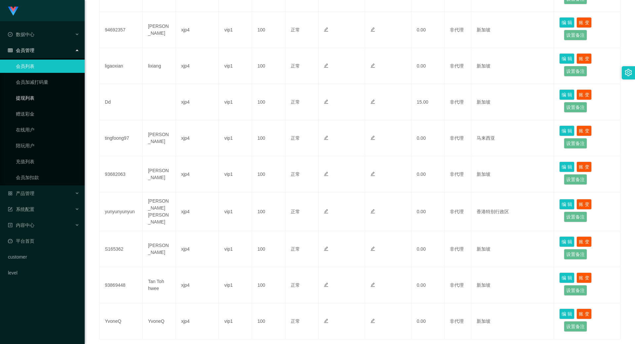
click at [28, 100] on link "提现列表" at bounding box center [48, 97] width 64 height 13
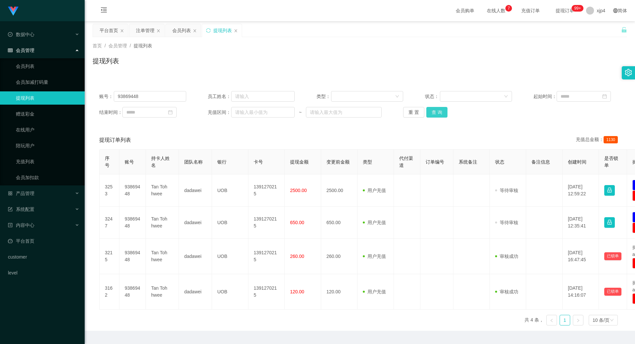
click at [438, 114] on button "查 询" at bounding box center [437, 112] width 21 height 11
click at [438, 114] on div "重 置 查 询" at bounding box center [446, 112] width 87 height 11
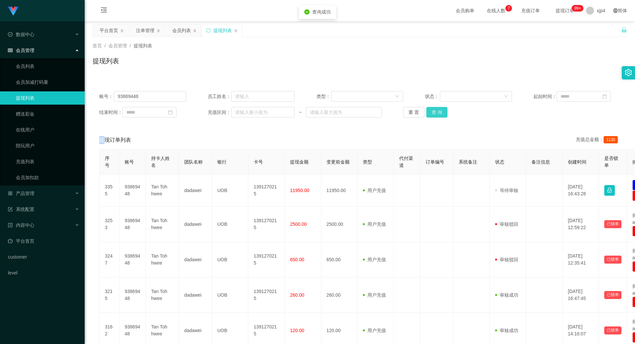
click at [438, 114] on button "查 询" at bounding box center [437, 112] width 21 height 11
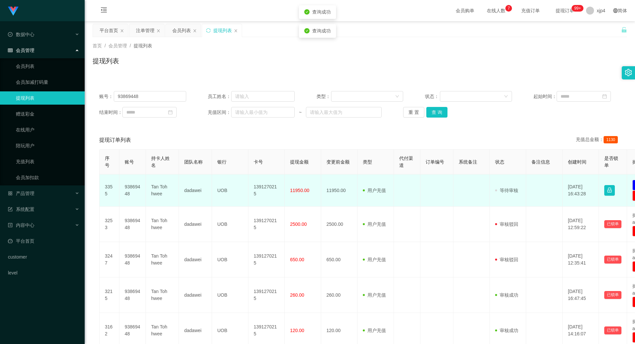
click at [132, 187] on td "93869448" at bounding box center [132, 190] width 26 height 32
copy td "93869448"
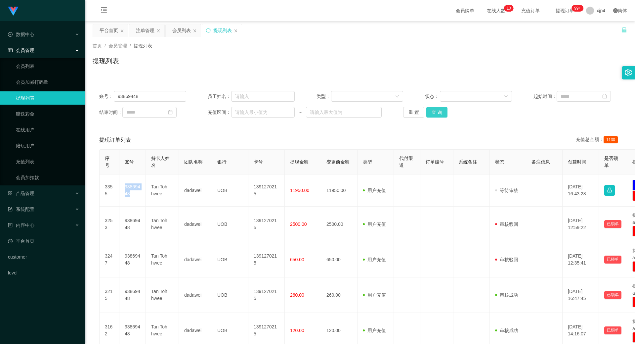
click at [431, 110] on button "查 询" at bounding box center [437, 112] width 21 height 11
click at [431, 110] on div "重 置 查 询" at bounding box center [446, 112] width 87 height 11
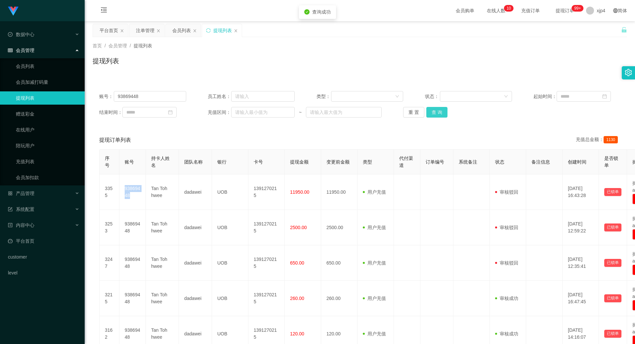
click at [431, 110] on button "查 询" at bounding box center [437, 112] width 21 height 11
click at [431, 110] on div "重 置 查 询" at bounding box center [446, 112] width 87 height 11
